Goal: Transaction & Acquisition: Purchase product/service

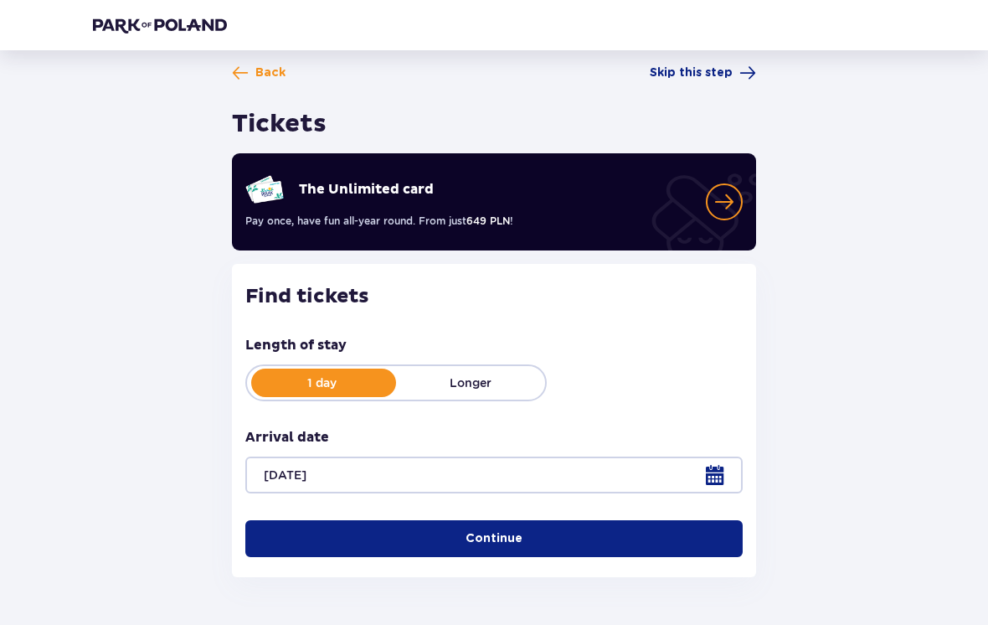
scroll to position [49, 0]
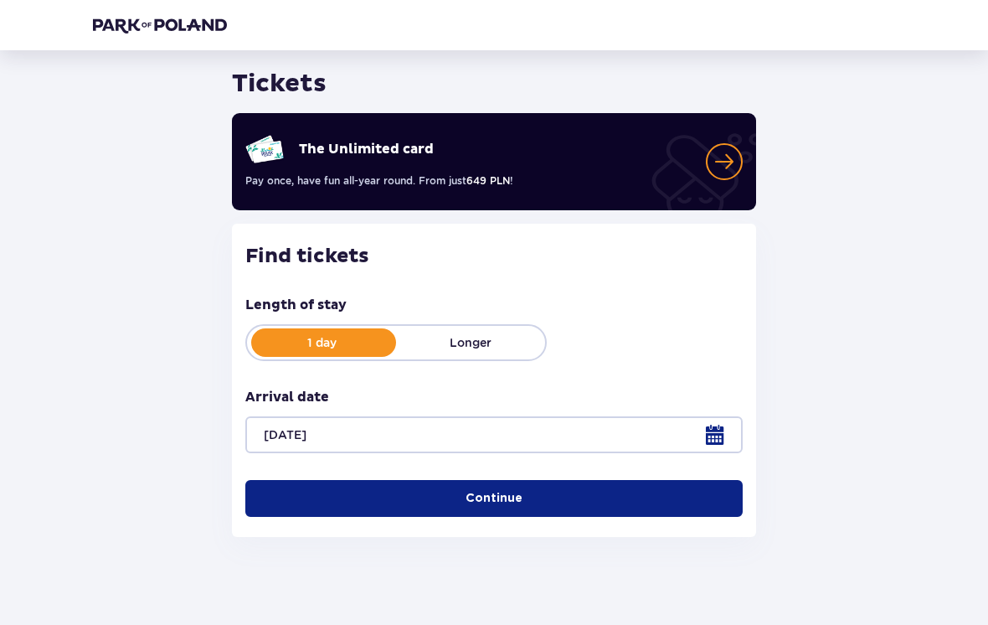
click at [673, 509] on button "Continue" at bounding box center [494, 498] width 498 height 37
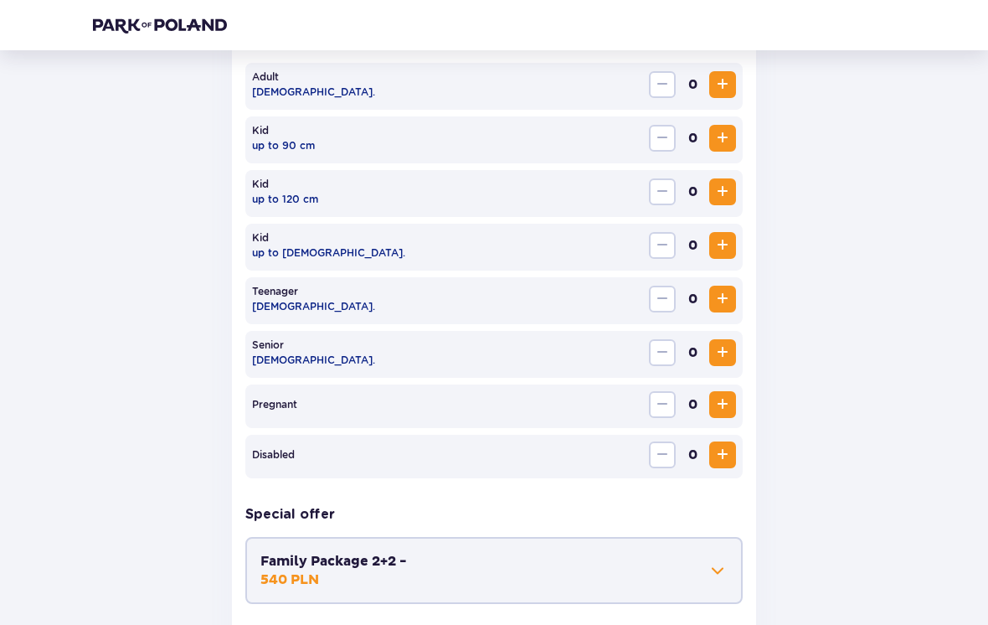
scroll to position [671, 0]
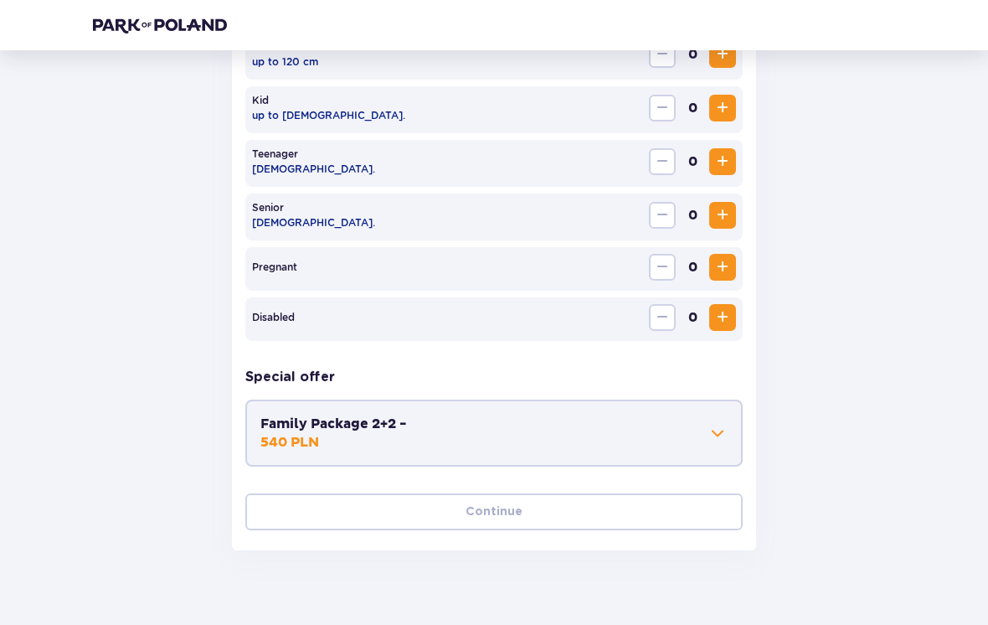
click at [686, 446] on button "Family Package 2+2 - 540 PLN" at bounding box center [494, 433] width 467 height 37
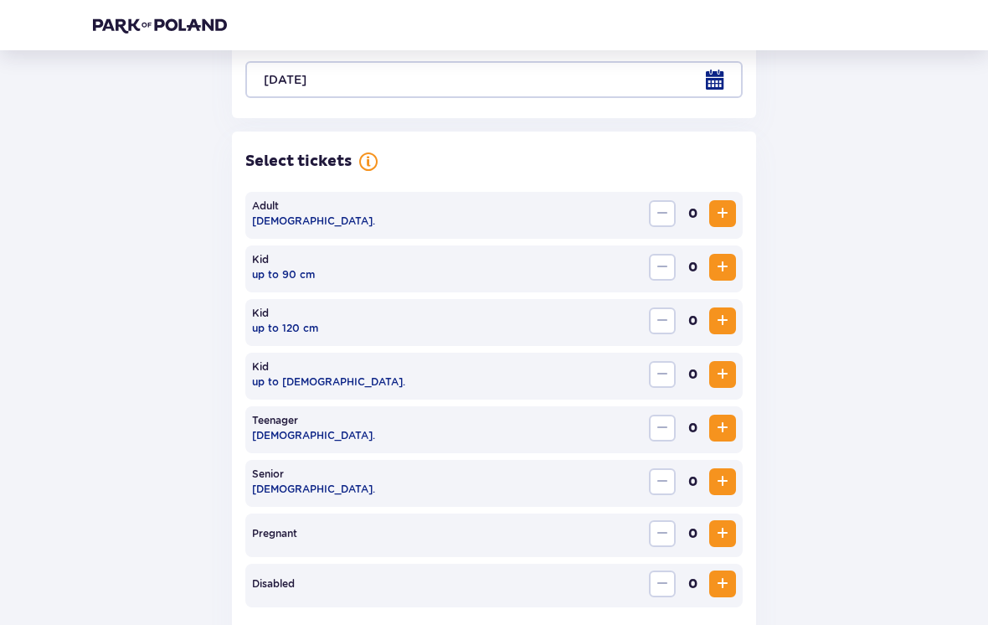
scroll to position [404, 0]
click at [731, 215] on span "Increase" at bounding box center [723, 214] width 20 height 20
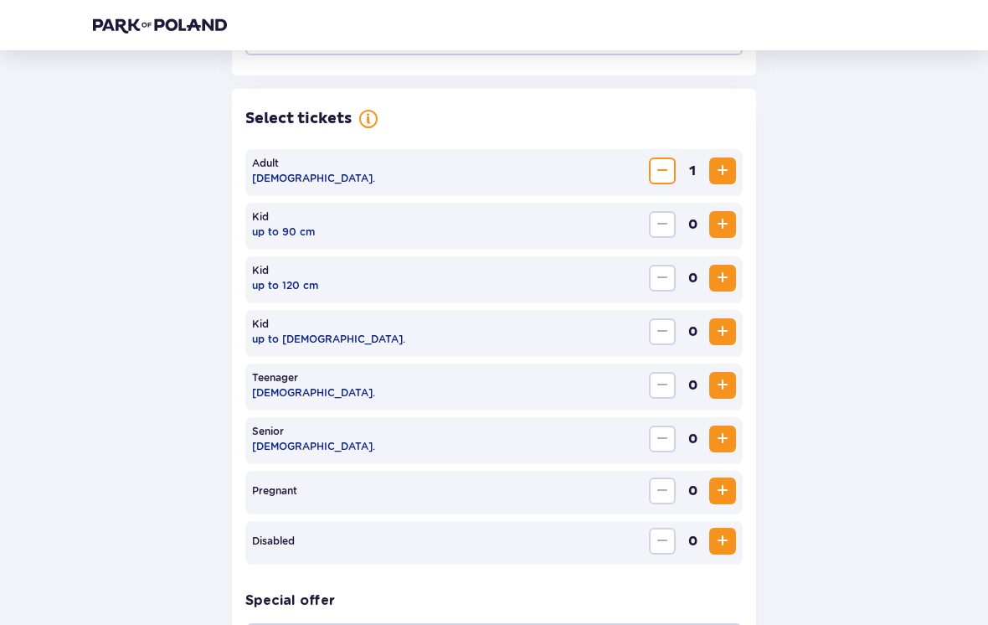
scroll to position [478, 0]
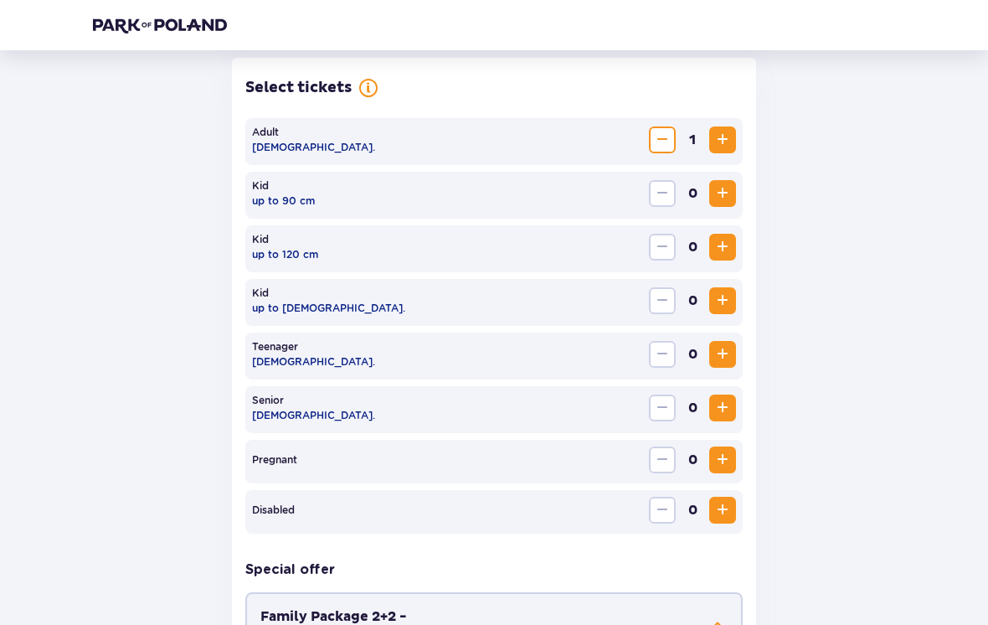
click at [720, 308] on span "Increase" at bounding box center [723, 301] width 20 height 20
click at [727, 304] on span "Increase" at bounding box center [723, 301] width 20 height 20
click at [729, 304] on span "Increase" at bounding box center [723, 301] width 20 height 20
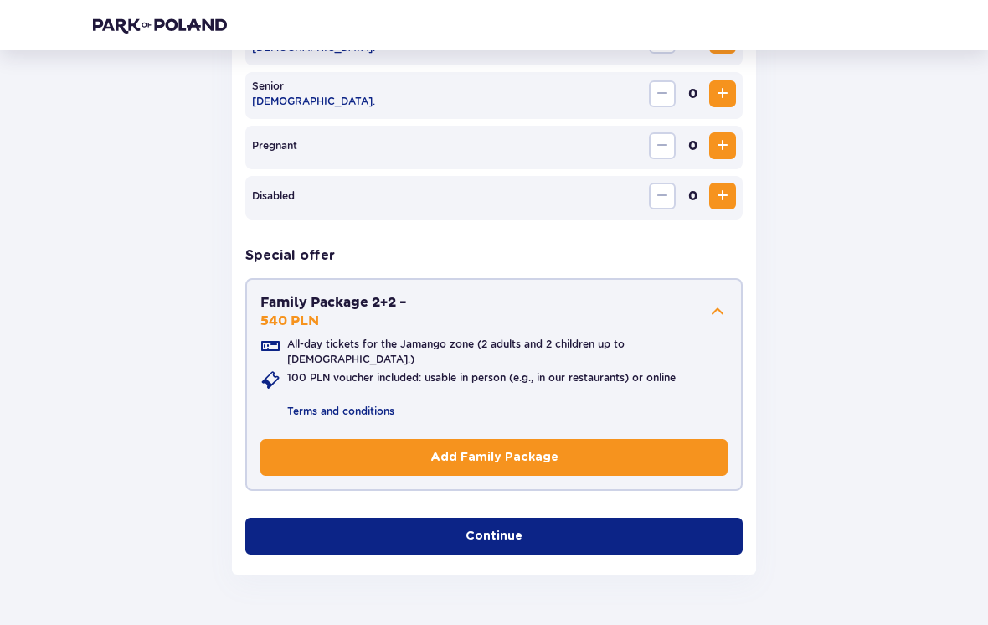
scroll to position [807, 0]
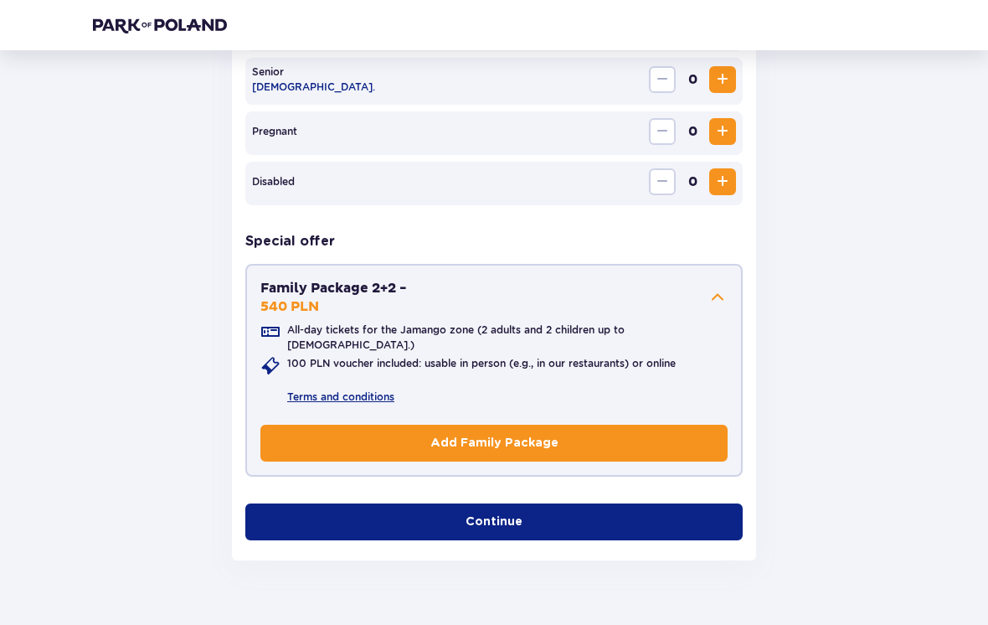
click at [645, 513] on button "Continue" at bounding box center [494, 521] width 498 height 37
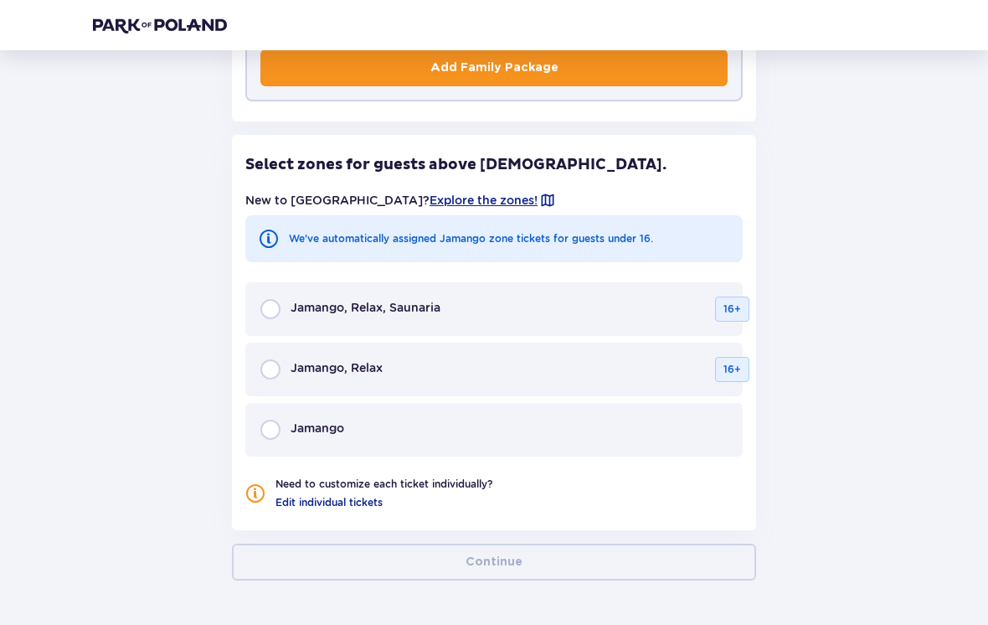
scroll to position [1182, 0]
click at [262, 359] on input "radio" at bounding box center [271, 369] width 20 height 20
radio input "true"
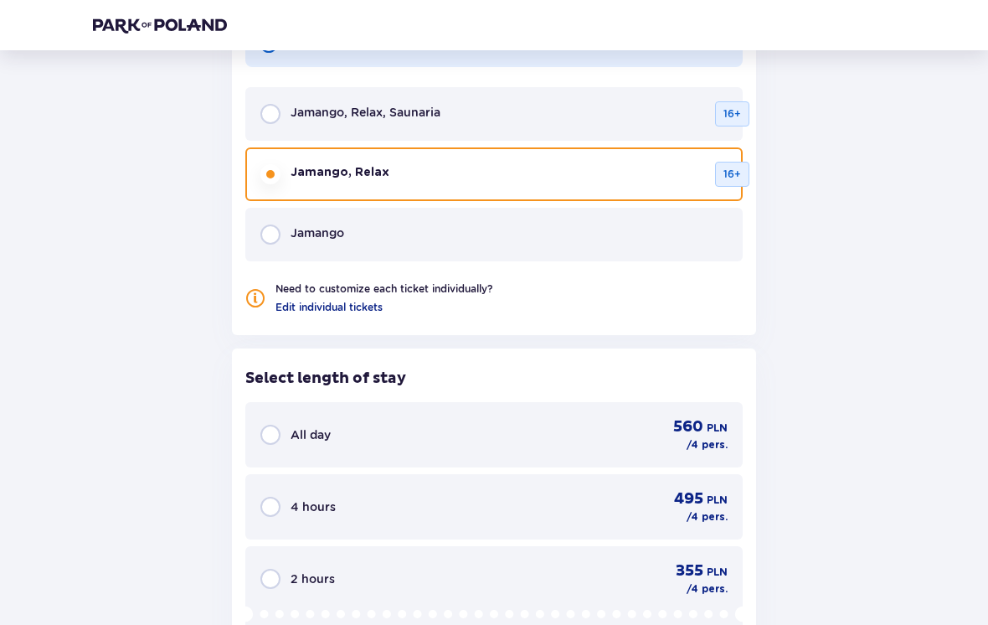
scroll to position [1376, 0]
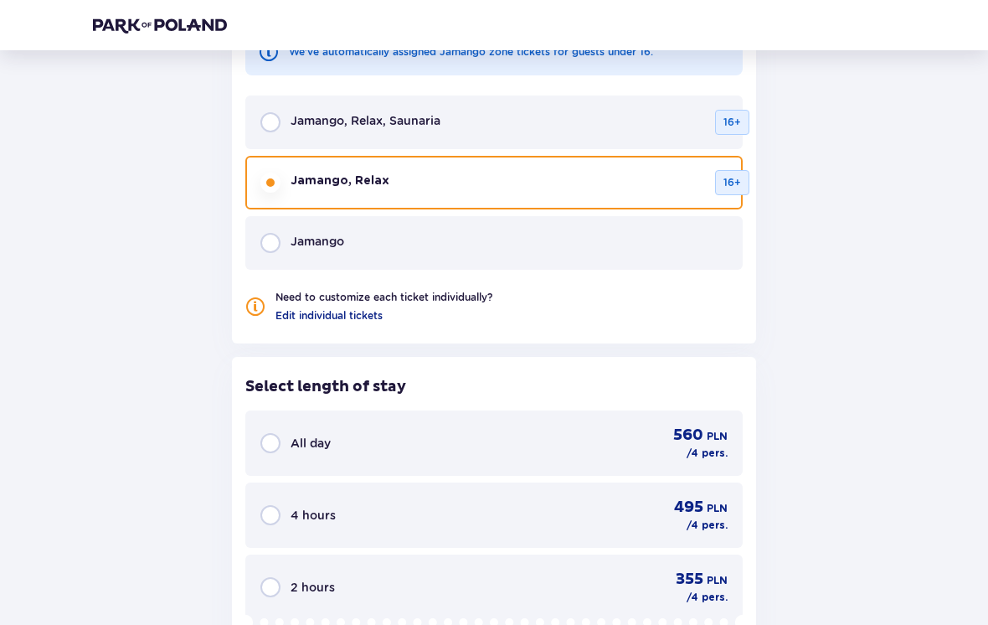
click at [271, 236] on input "radio" at bounding box center [271, 244] width 20 height 20
radio input "true"
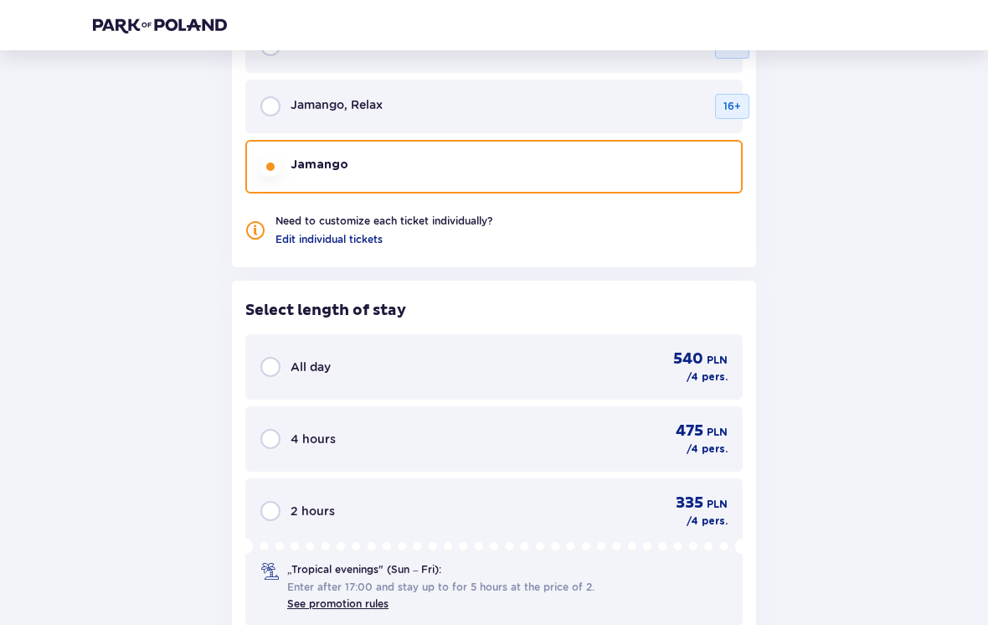
scroll to position [1443, 0]
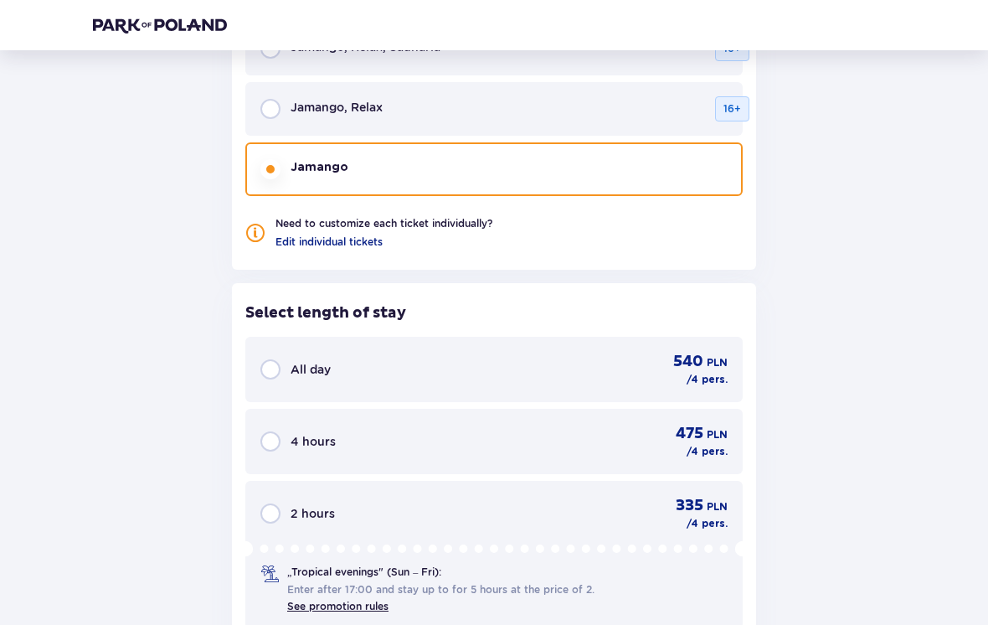
click at [261, 100] on input "radio" at bounding box center [271, 109] width 20 height 20
radio input "true"
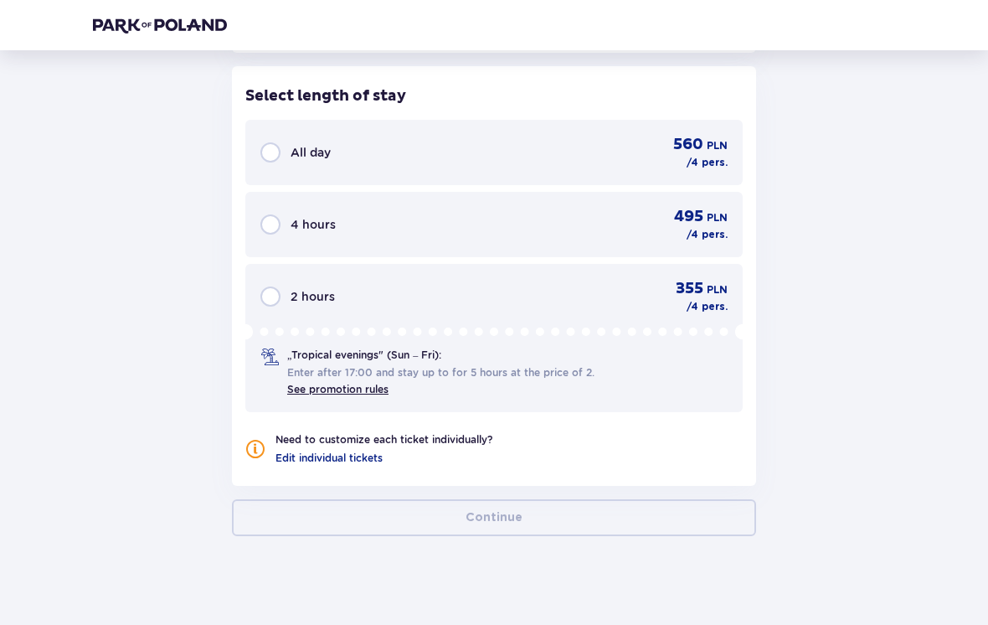
scroll to position [1661, 0]
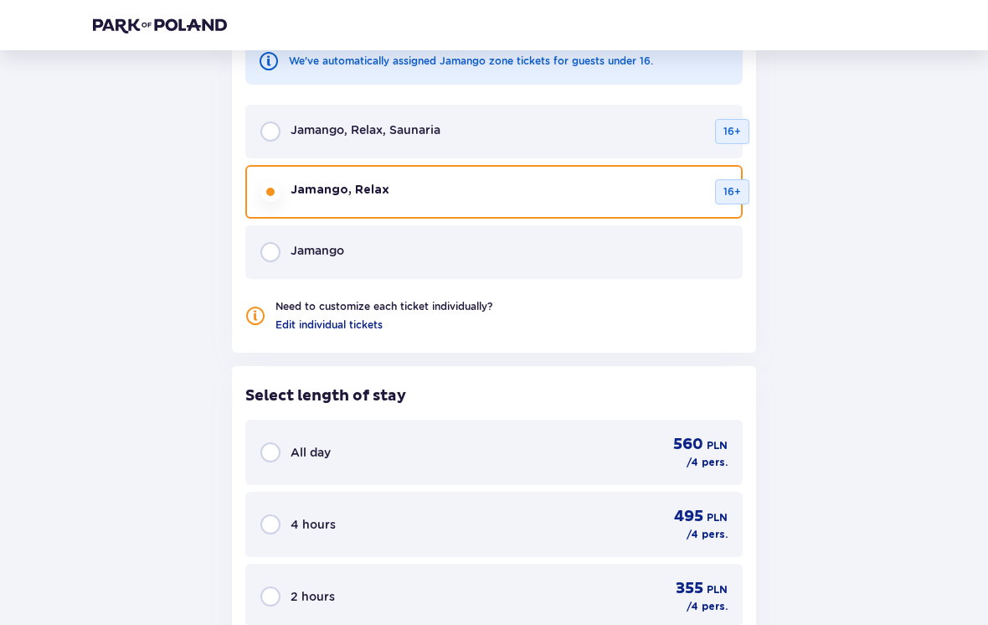
click at [266, 121] on input "radio" at bounding box center [271, 131] width 20 height 20
radio input "true"
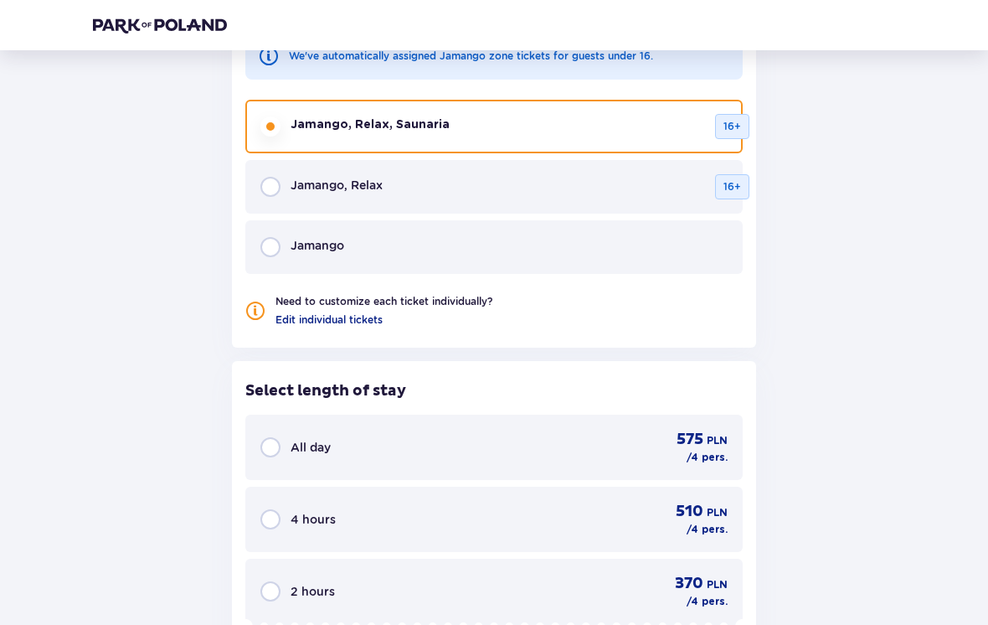
click at [265, 177] on input "radio" at bounding box center [271, 187] width 20 height 20
radio input "true"
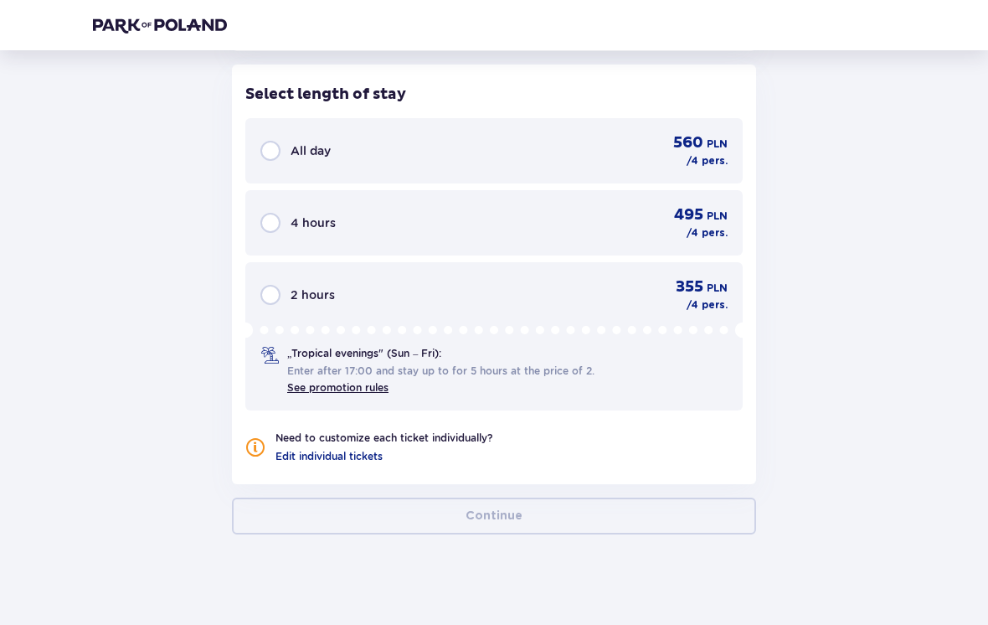
click at [304, 381] on link "See promotion rules" at bounding box center [337, 387] width 101 height 13
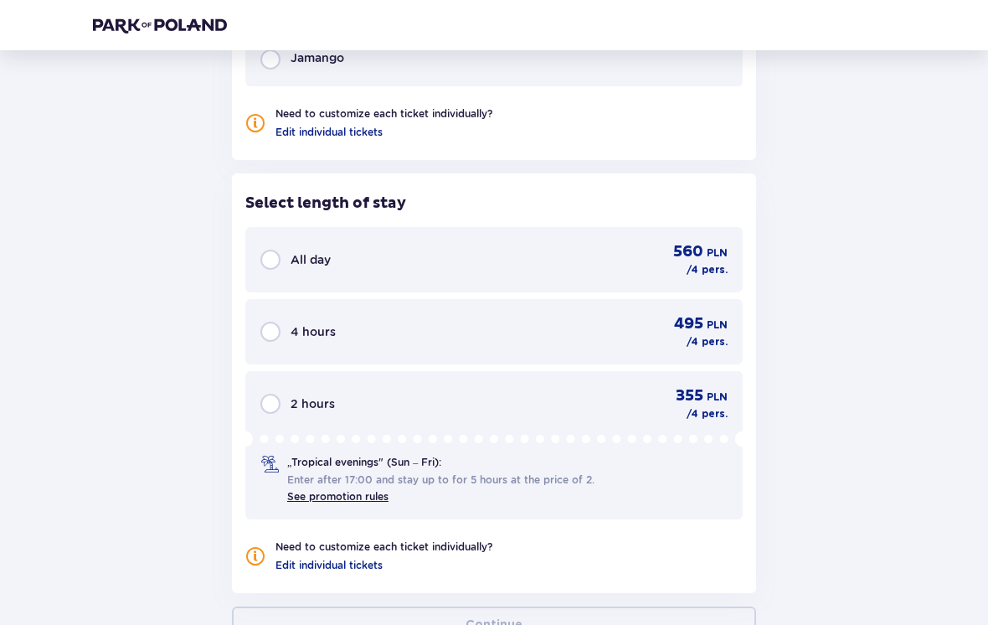
scroll to position [1561, 0]
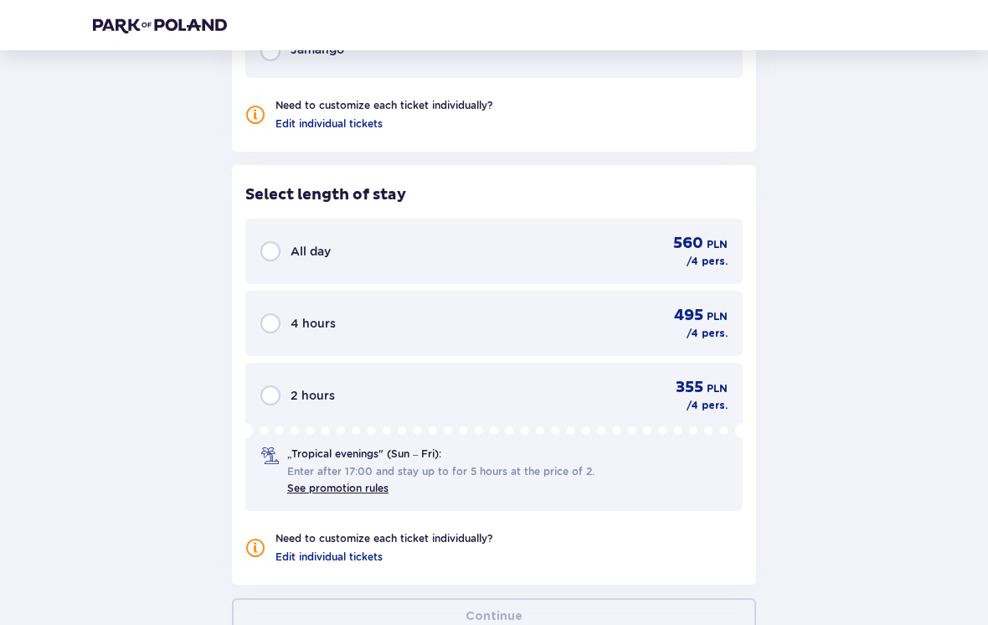
click at [262, 459] on div "„Tropical evenings" (Sun – Fri): Enter after 17:00 and stay up to for 5 hours a…" at bounding box center [431, 470] width 341 height 49
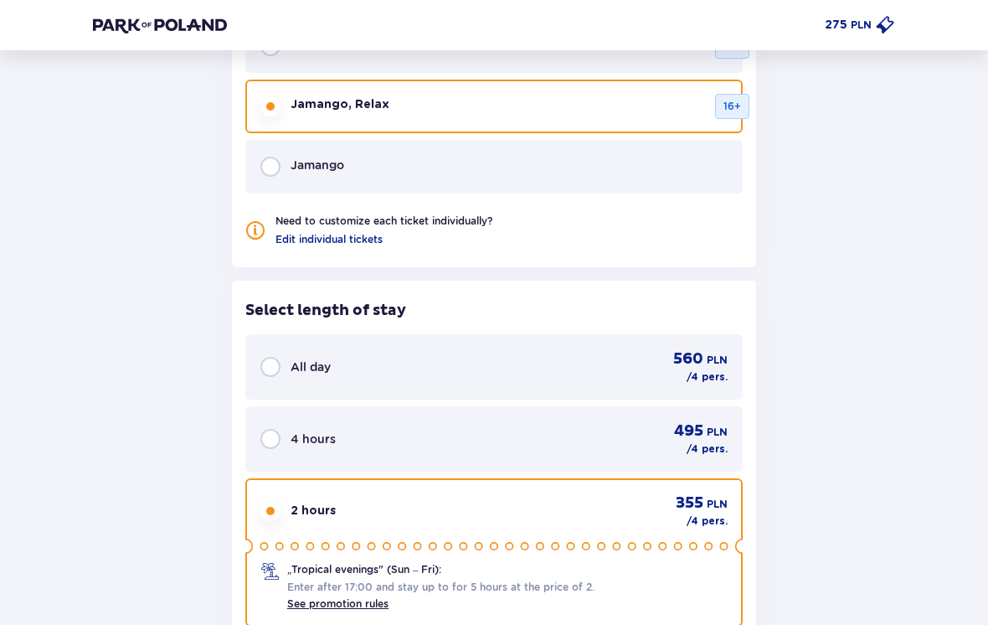
scroll to position [1446, 0]
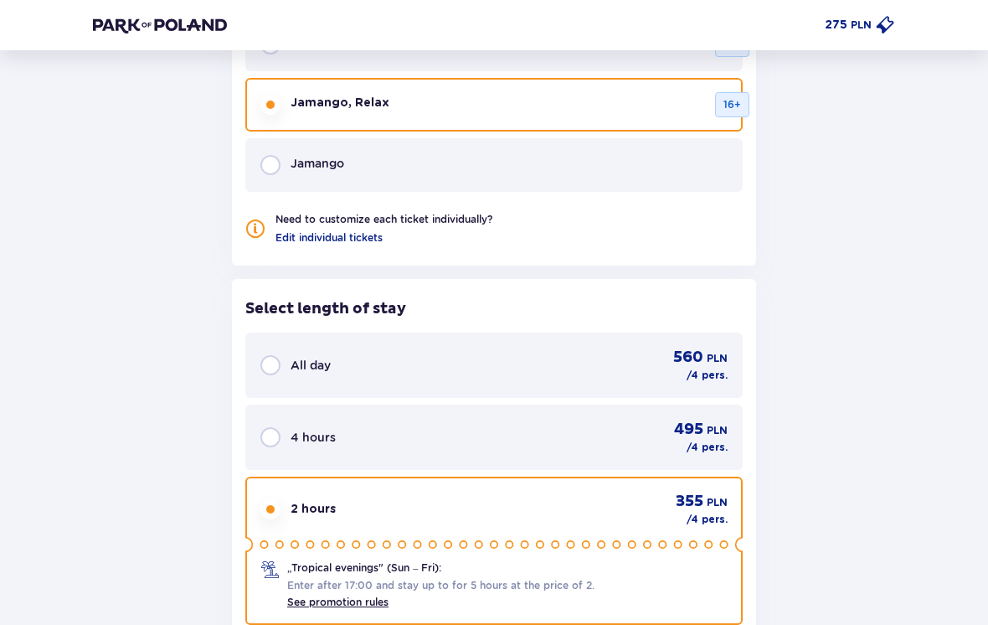
click at [255, 161] on div "Jamango" at bounding box center [494, 166] width 498 height 54
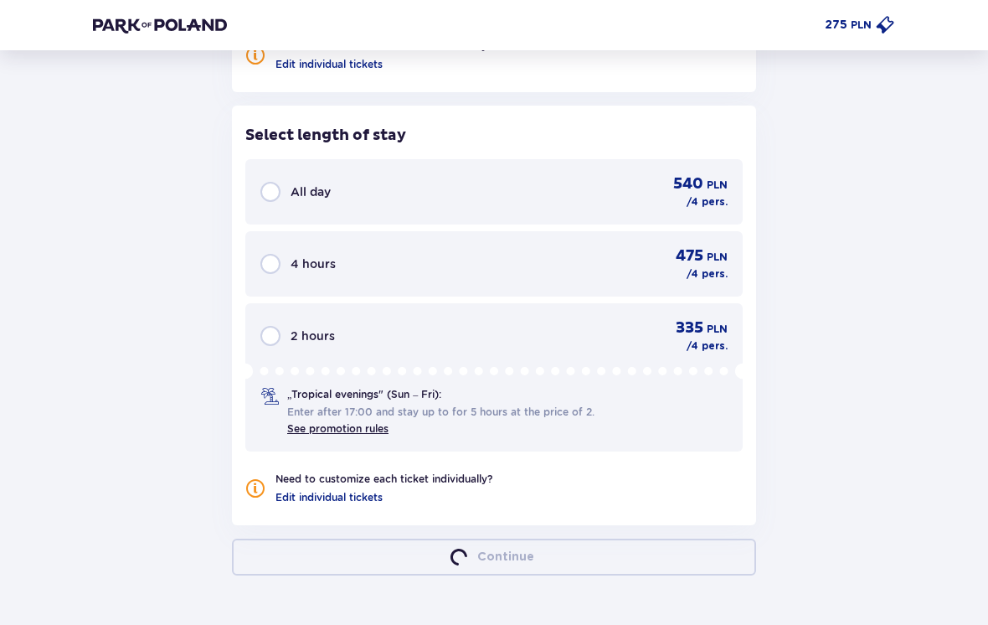
scroll to position [1635, 0]
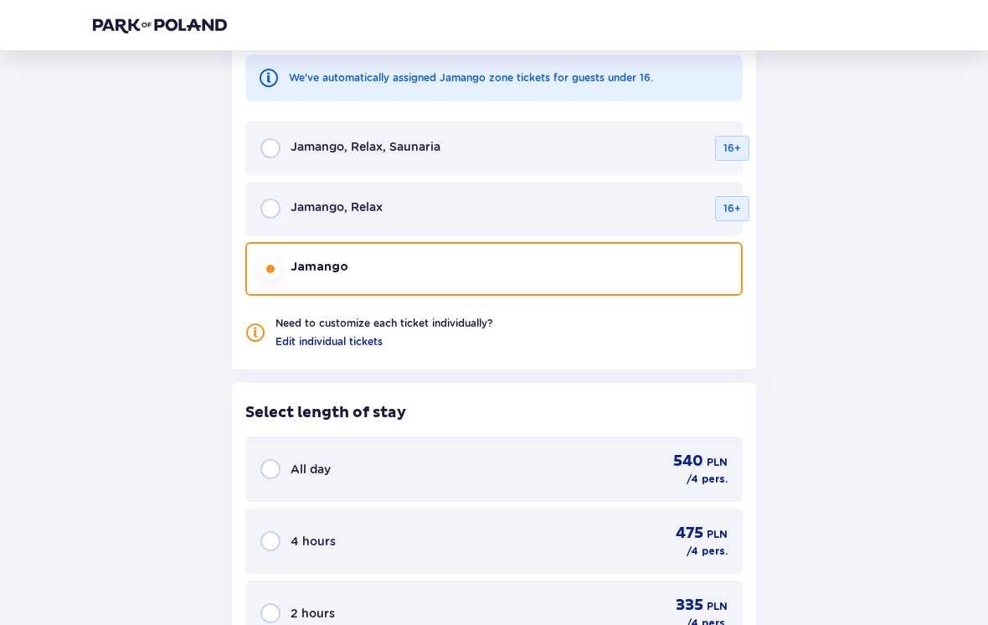
click at [265, 145] on input "radio" at bounding box center [271, 148] width 20 height 20
radio input "true"
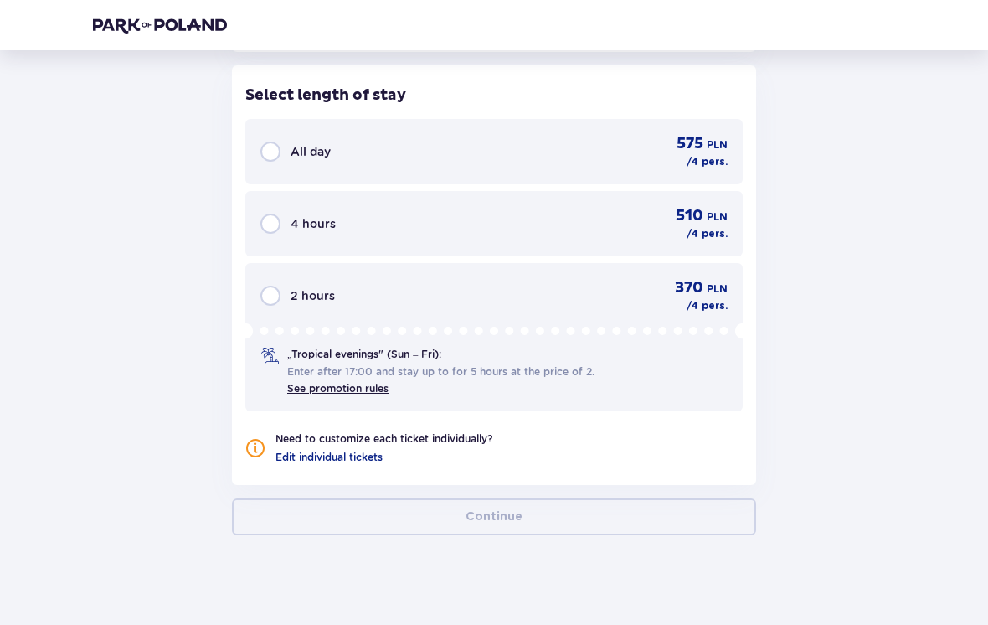
scroll to position [1661, 0]
click at [276, 285] on input "radio" at bounding box center [271, 295] width 20 height 20
radio input "true"
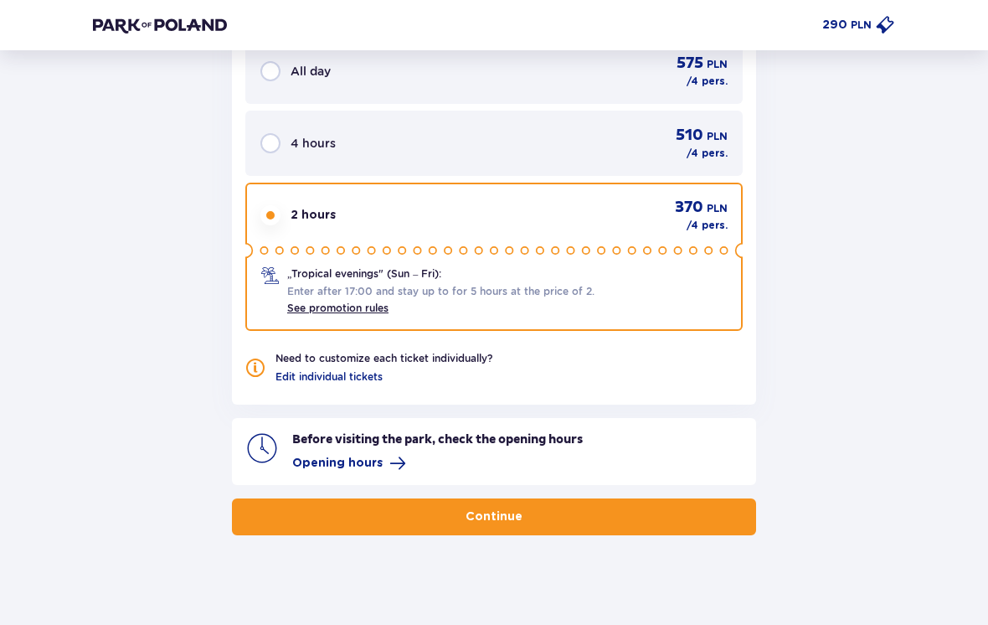
scroll to position [1742, 0]
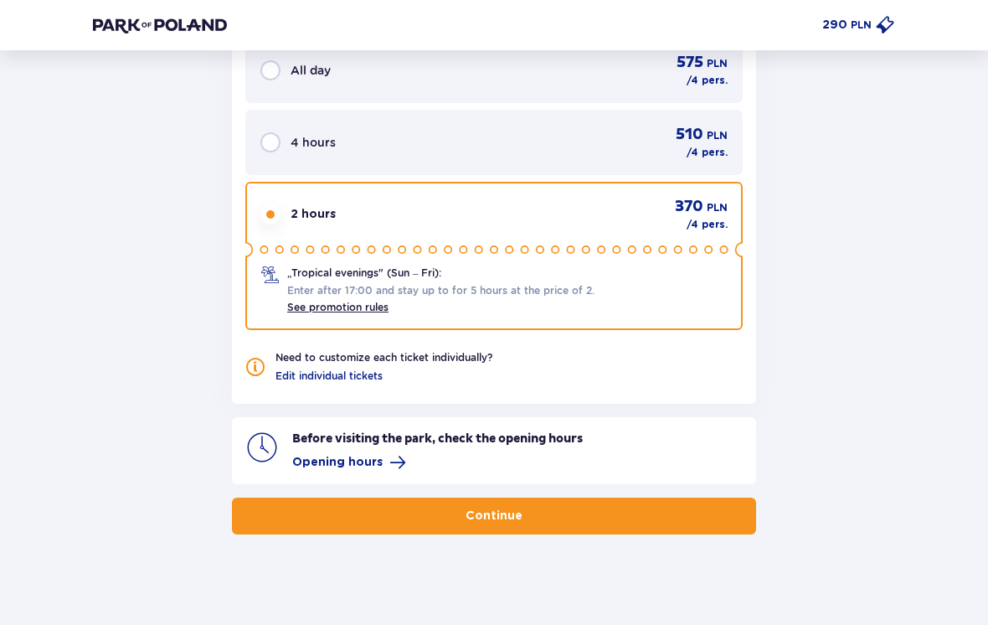
click at [297, 301] on link "See promotion rules" at bounding box center [337, 307] width 101 height 13
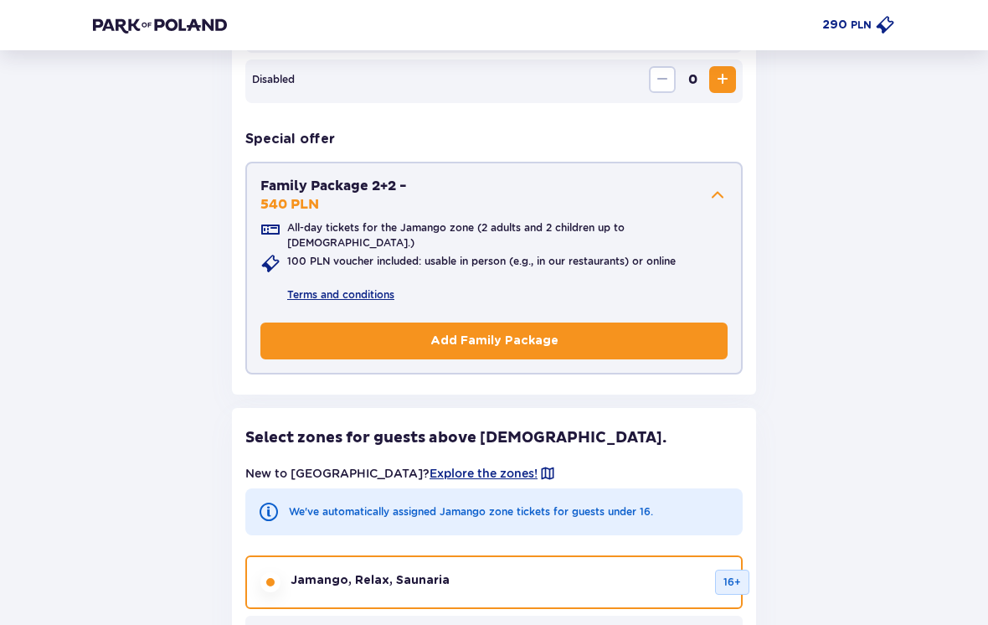
scroll to position [881, 0]
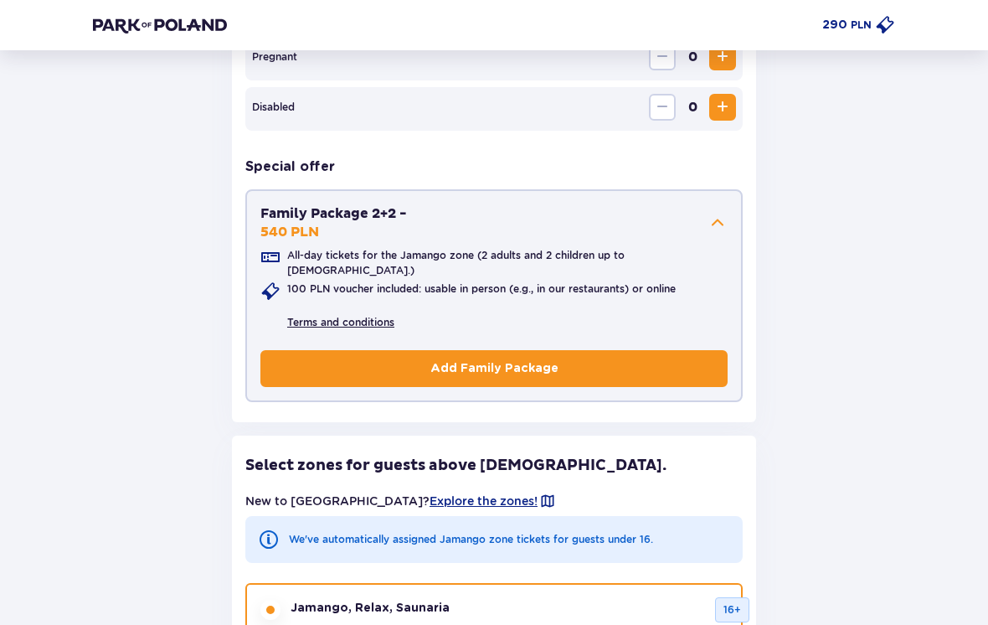
click at [302, 316] on link "Terms and conditions" at bounding box center [340, 322] width 107 height 15
click at [310, 315] on link "Terms and conditions" at bounding box center [340, 322] width 107 height 15
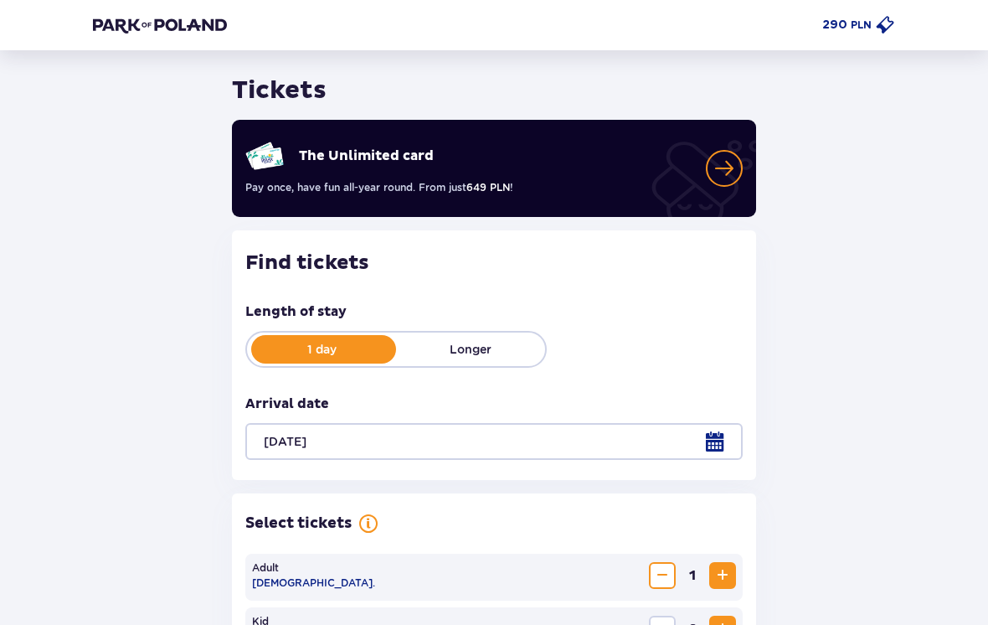
scroll to position [0, 0]
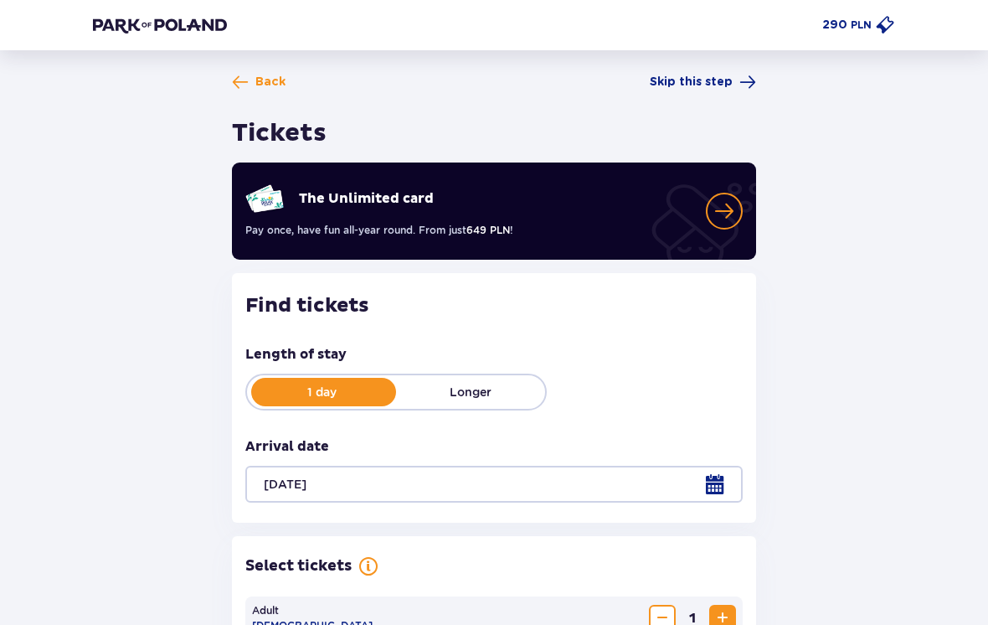
click at [728, 213] on span "The Unlimited card" at bounding box center [724, 211] width 37 height 37
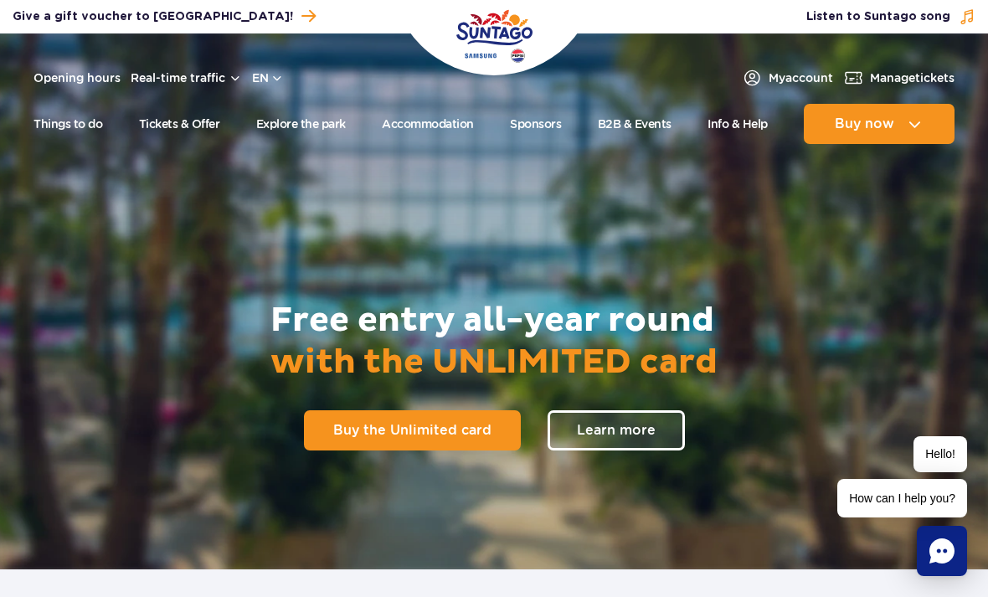
click at [935, 8] on span "Listen to Suntago song" at bounding box center [879, 16] width 144 height 17
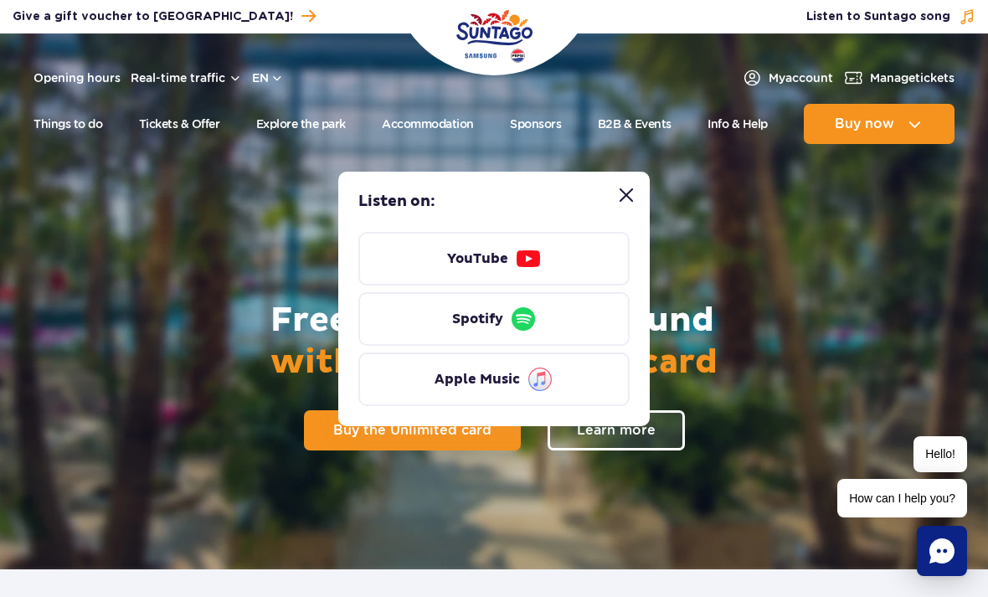
click at [576, 256] on link "YouTube" at bounding box center [494, 259] width 271 height 54
